Goal: Check status: Check status

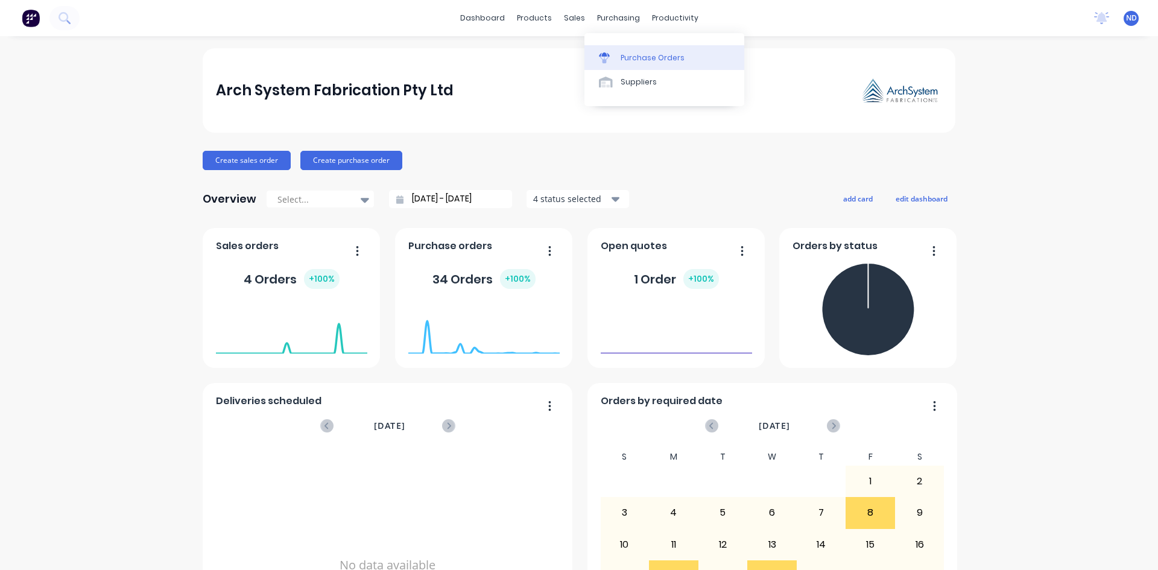
click at [630, 53] on div "Purchase Orders" at bounding box center [653, 57] width 64 height 11
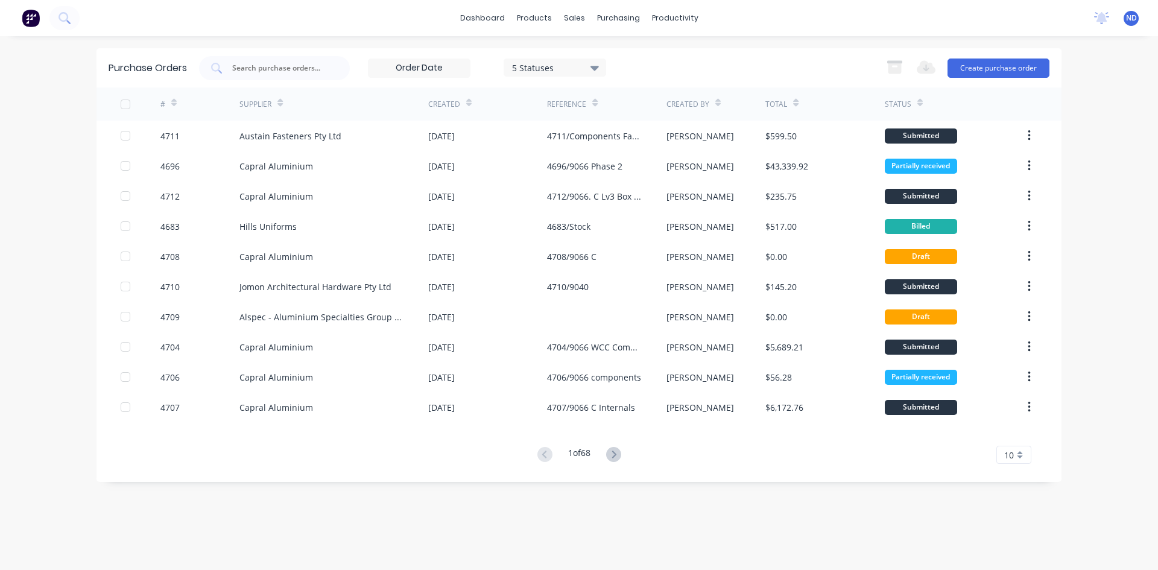
click at [280, 100] on icon at bounding box center [279, 102] width 5 height 9
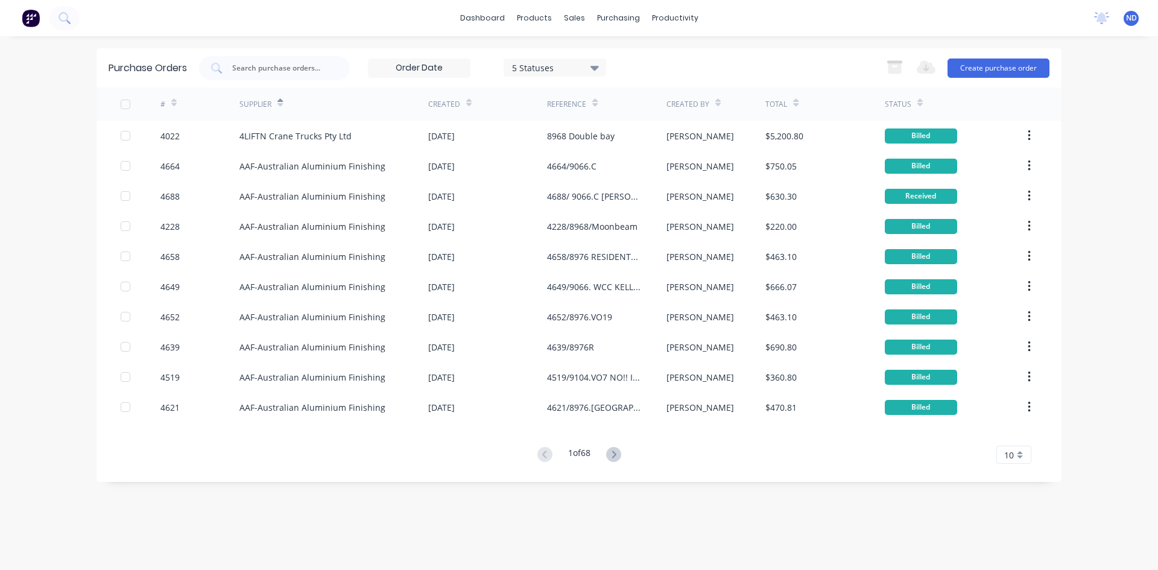
click at [282, 109] on div at bounding box center [279, 102] width 5 height 18
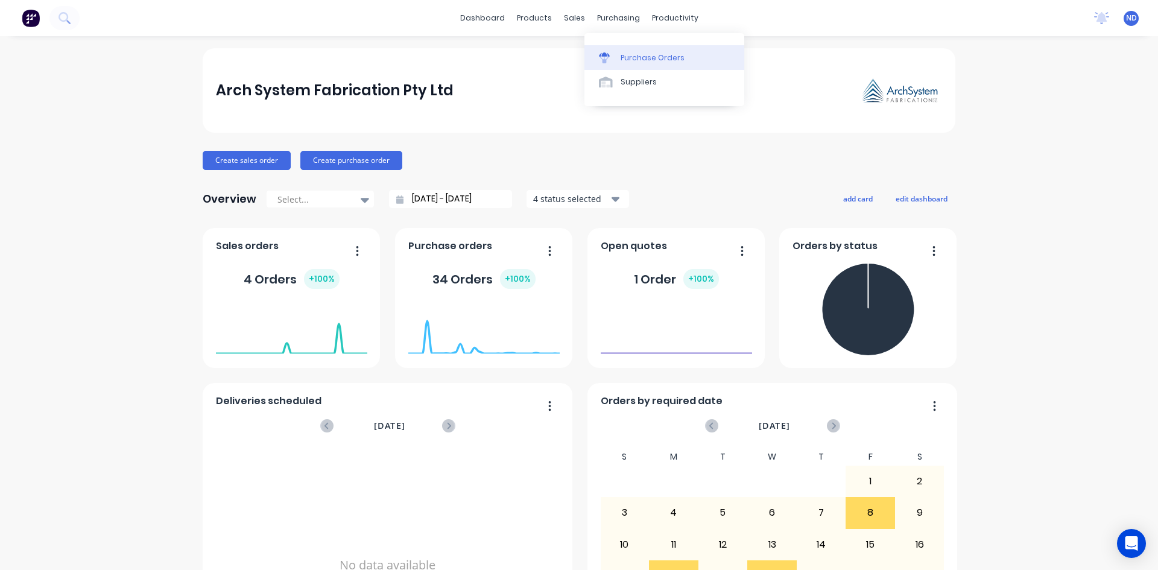
click at [631, 64] on link "Purchase Orders" at bounding box center [664, 57] width 160 height 24
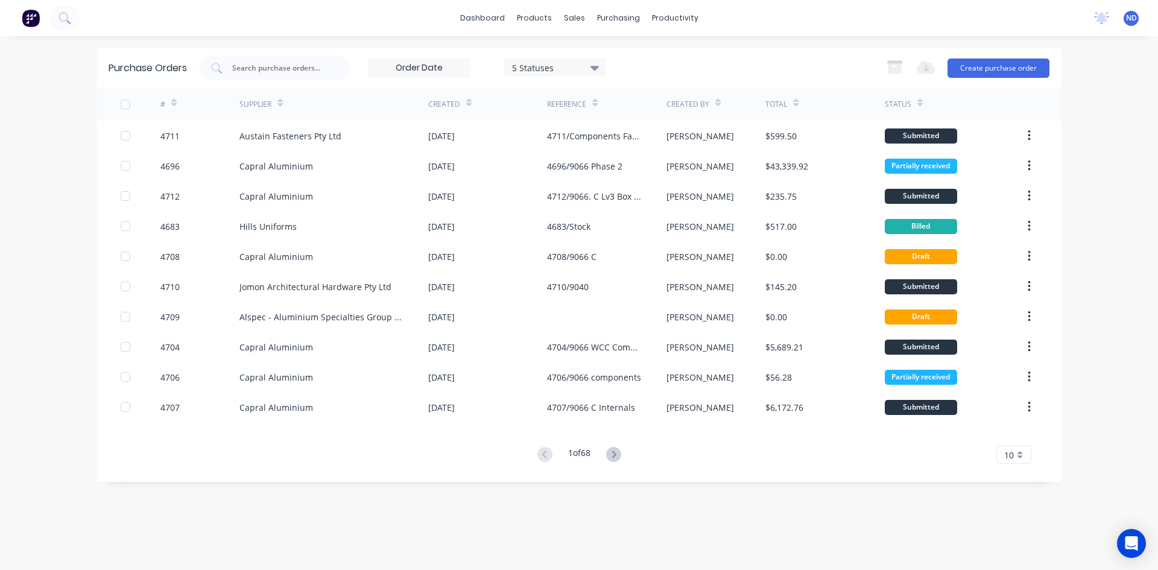
click at [468, 103] on icon at bounding box center [468, 102] width 5 height 9
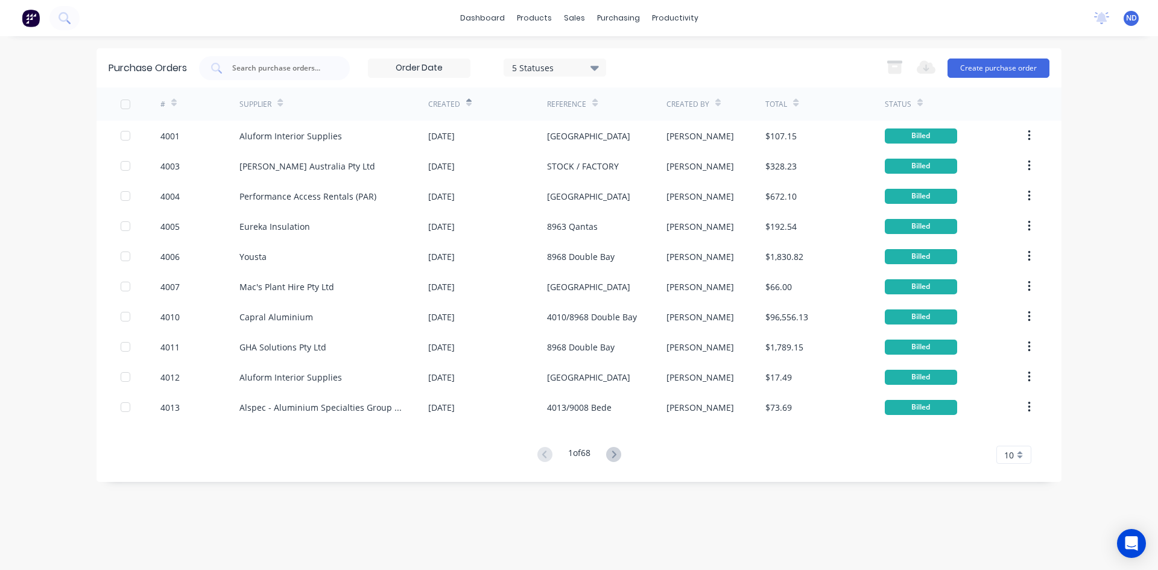
click at [468, 103] on icon at bounding box center [468, 102] width 5 height 9
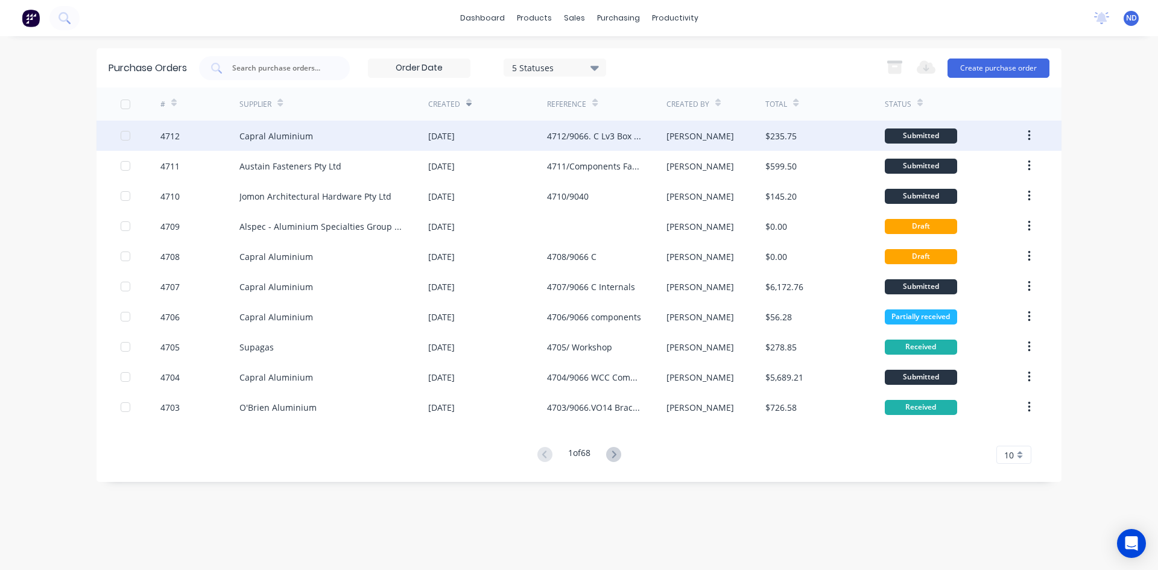
click at [461, 147] on div "[DATE]" at bounding box center [487, 136] width 119 height 30
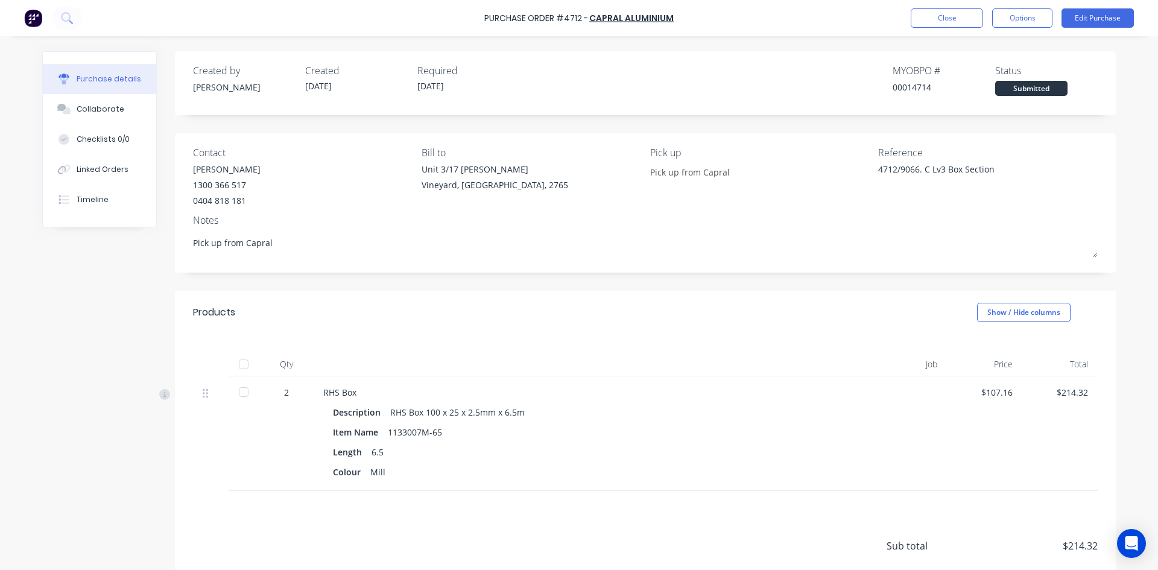
click at [237, 365] on div at bounding box center [244, 364] width 24 height 24
click at [929, 12] on button "Close" at bounding box center [947, 17] width 72 height 19
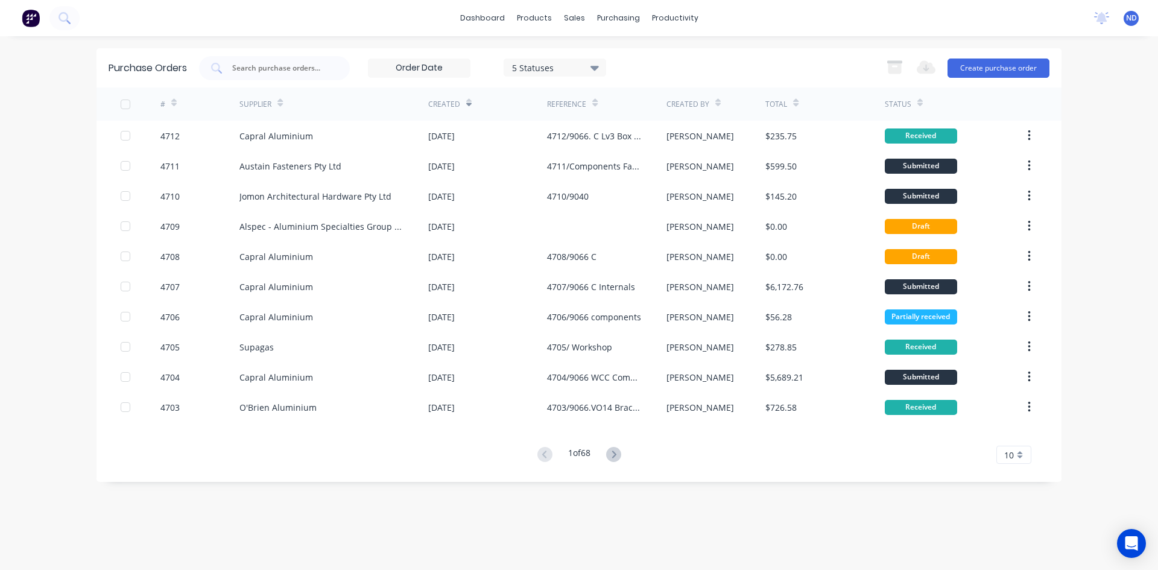
click at [467, 108] on div at bounding box center [468, 102] width 5 height 18
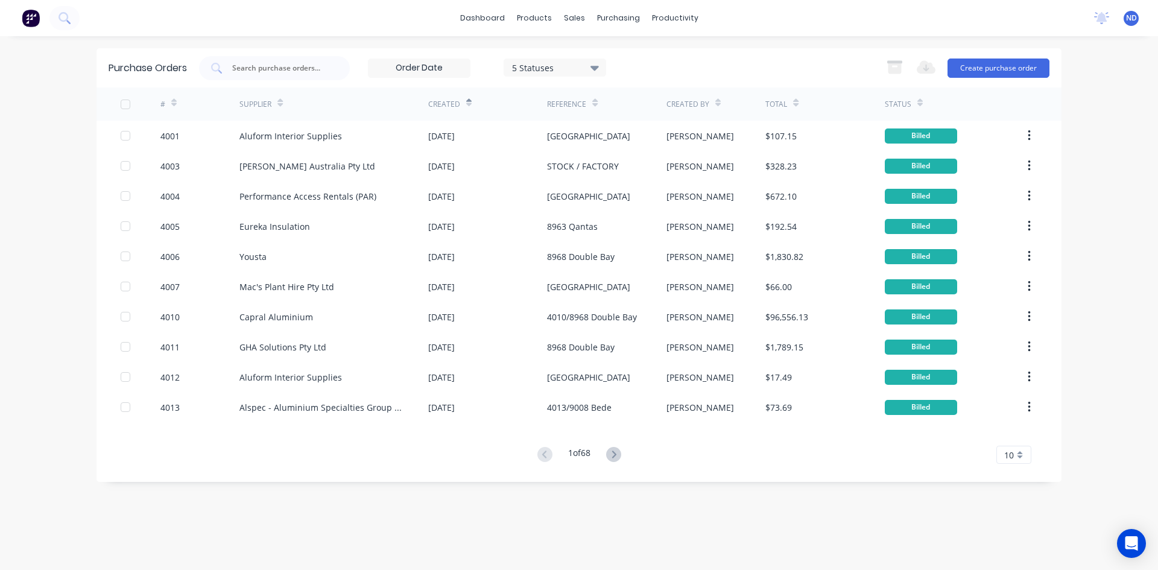
click at [467, 108] on div at bounding box center [468, 102] width 5 height 18
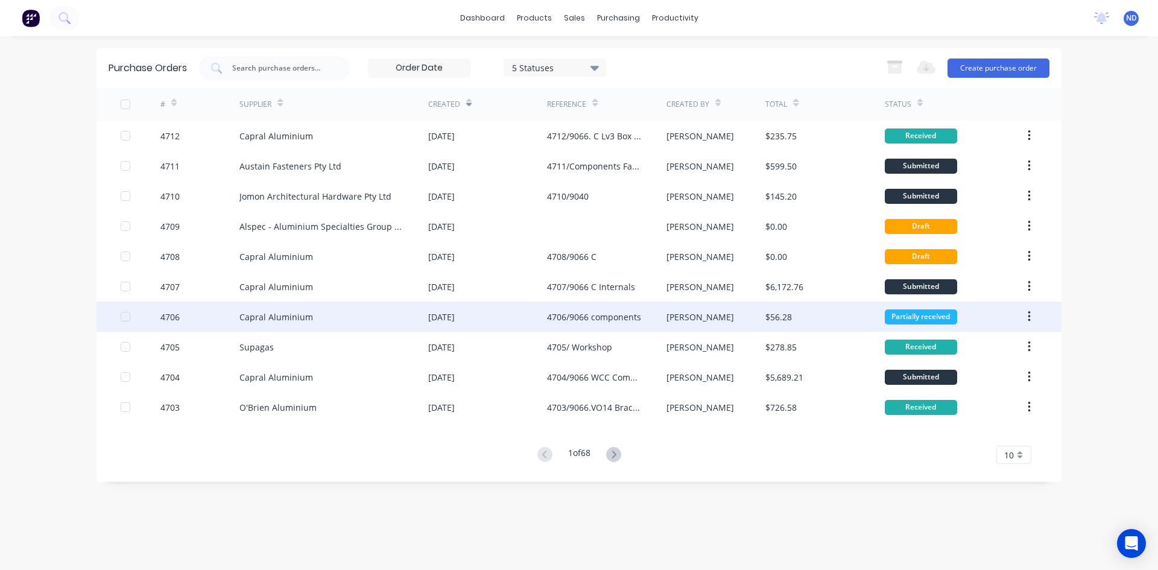
click at [446, 320] on div "[DATE]" at bounding box center [441, 317] width 27 height 13
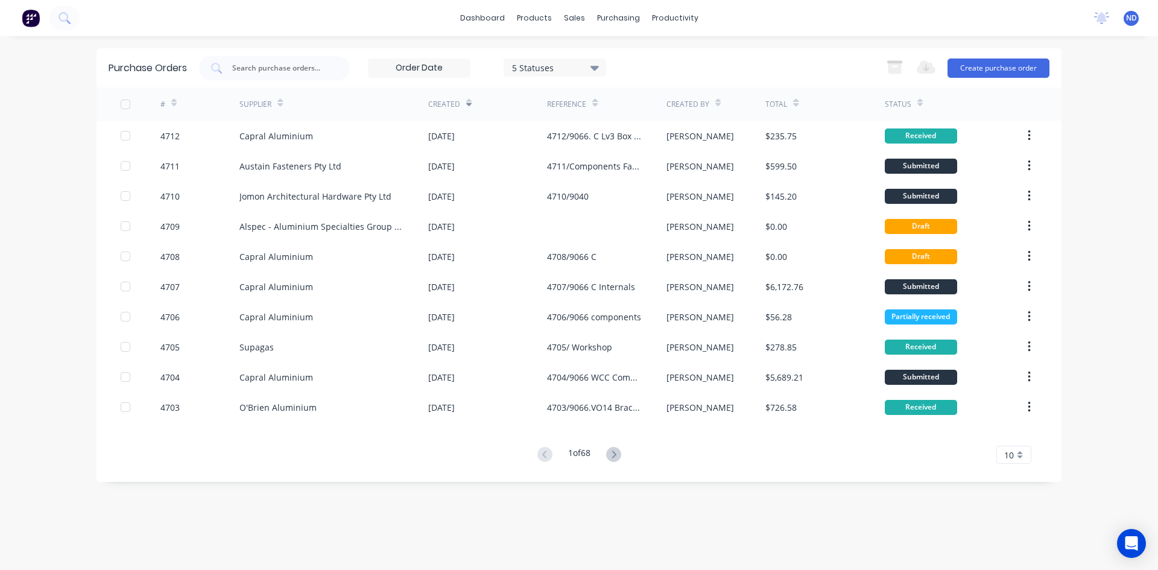
type textarea "x"
